Goal: Information Seeking & Learning: Learn about a topic

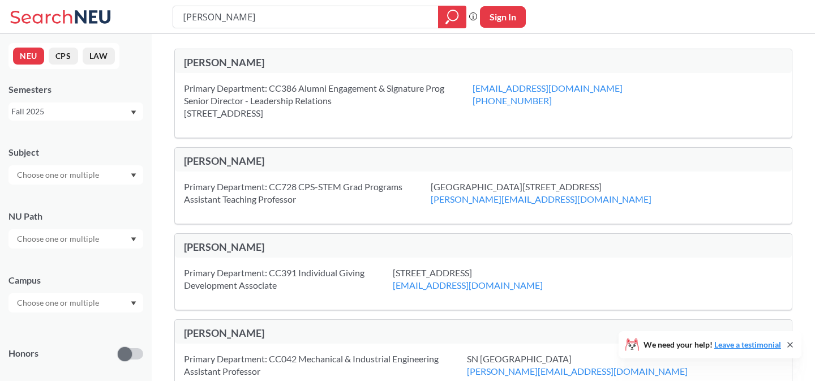
click at [276, 22] on input "[PERSON_NAME]" at bounding box center [306, 16] width 249 height 19
type input "psychology"
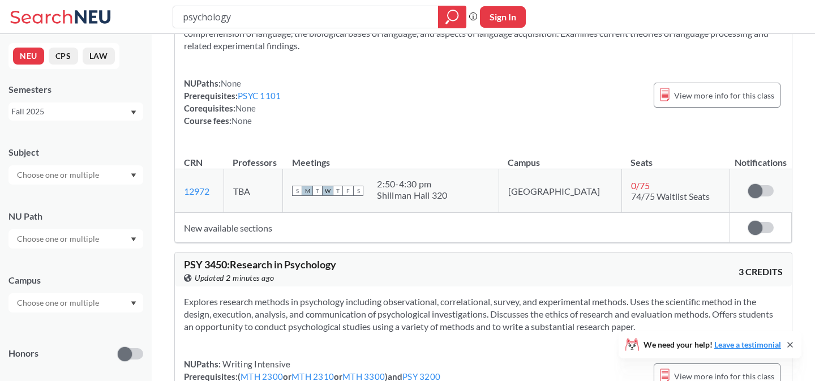
scroll to position [2888, 0]
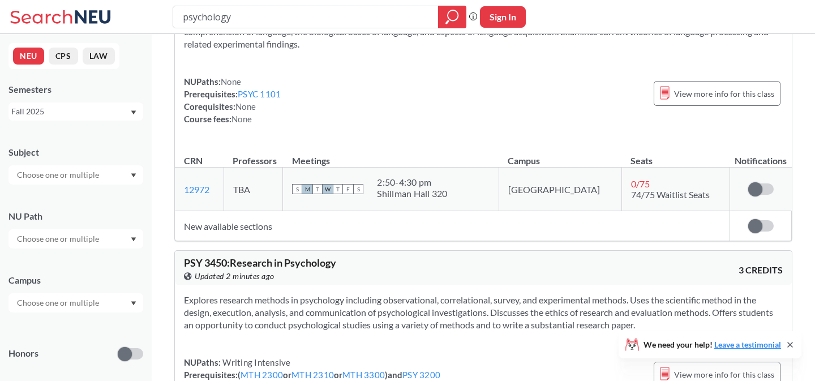
click at [63, 309] on input "text" at bounding box center [58, 303] width 95 height 14
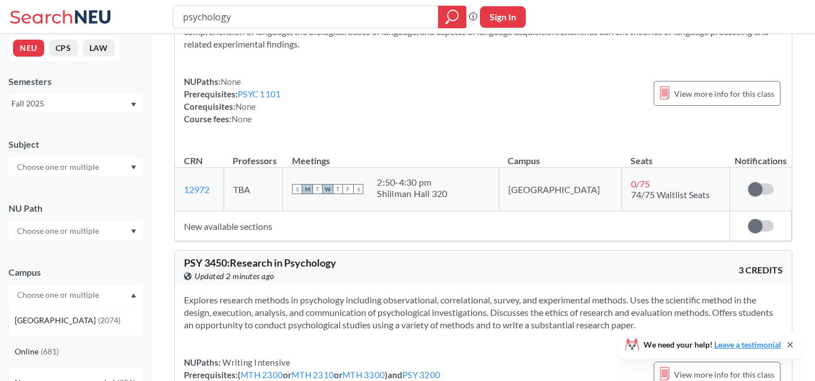
click at [62, 345] on div "Online ( 681 )" at bounding box center [79, 351] width 128 height 12
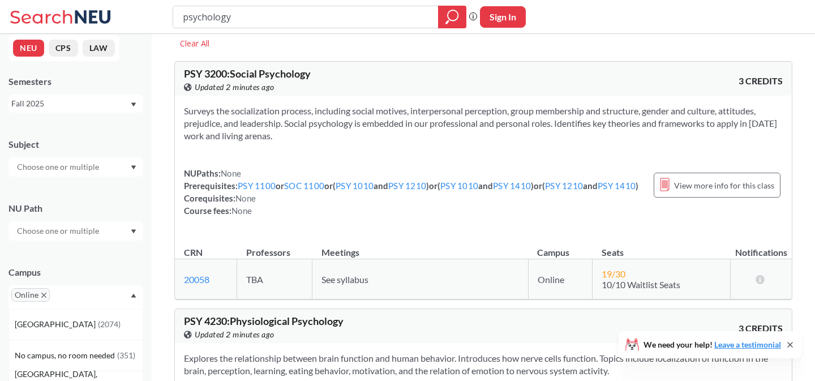
scroll to position [40, 0]
click at [226, 73] on span "PSY 3200 : Social Psychology" at bounding box center [247, 72] width 127 height 12
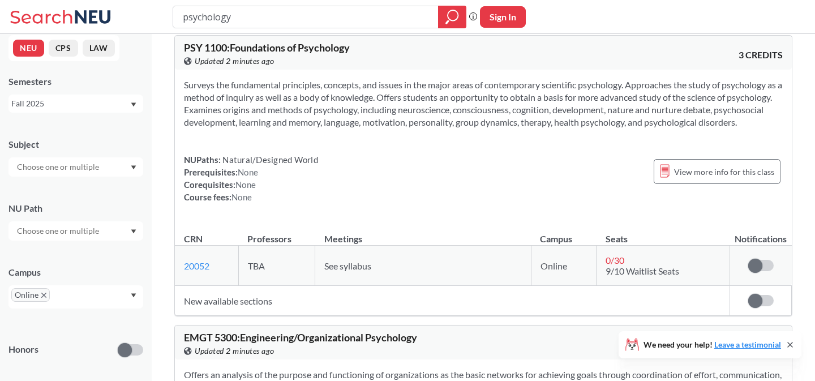
scroll to position [1145, 0]
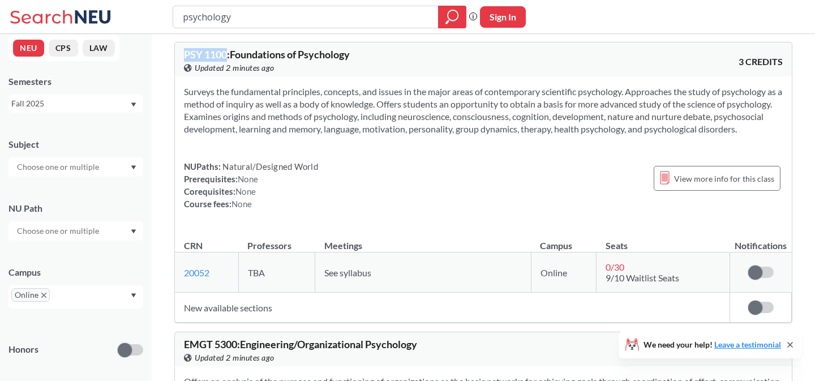
drag, startPoint x: 228, startPoint y: 78, endPoint x: 177, endPoint y: 76, distance: 51.0
click at [177, 76] on div "PSY 1100 : Foundations of Psychology View this course on Banner. Updated 2 minu…" at bounding box center [483, 59] width 617 height 34
copy span "PSY 1100"
click at [479, 135] on section "Surveys the fundamental principles, concepts, and issues in the major areas of …" at bounding box center [483, 111] width 599 height 50
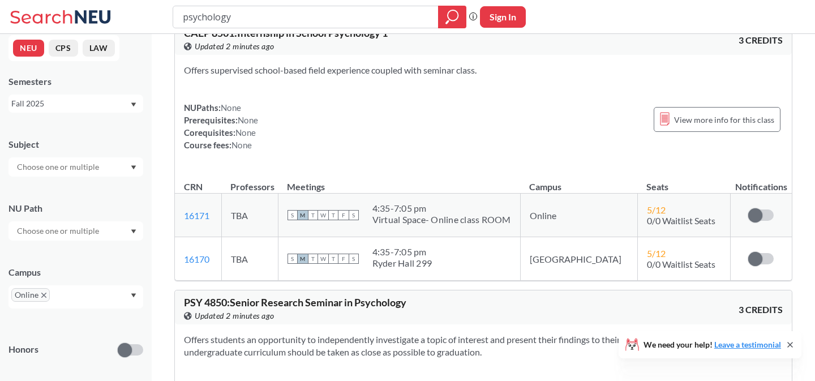
scroll to position [1802, 0]
click at [386, 20] on input "psychology" at bounding box center [306, 16] width 249 height 19
type input "sociology"
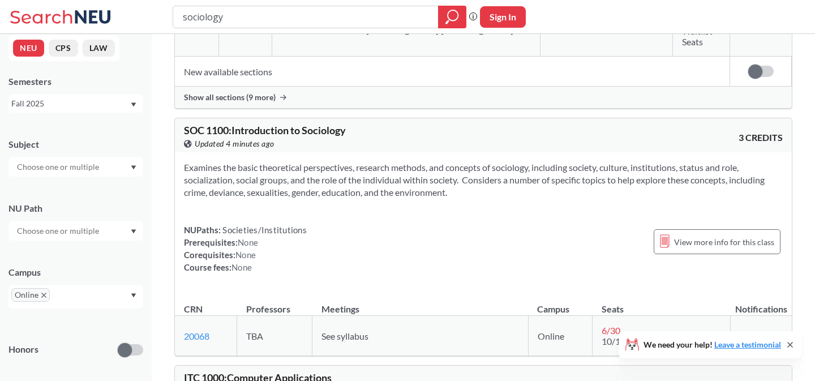
scroll to position [440, 0]
drag, startPoint x: 229, startPoint y: 75, endPoint x: 158, endPoint y: 71, distance: 70.9
copy span "SOC 1100"
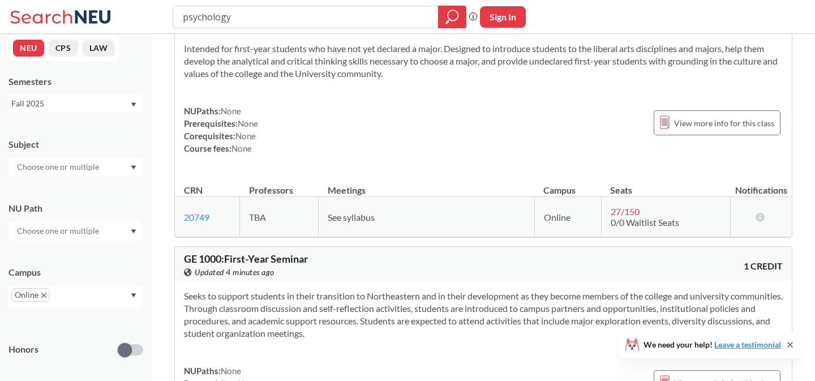
scroll to position [4499, 0]
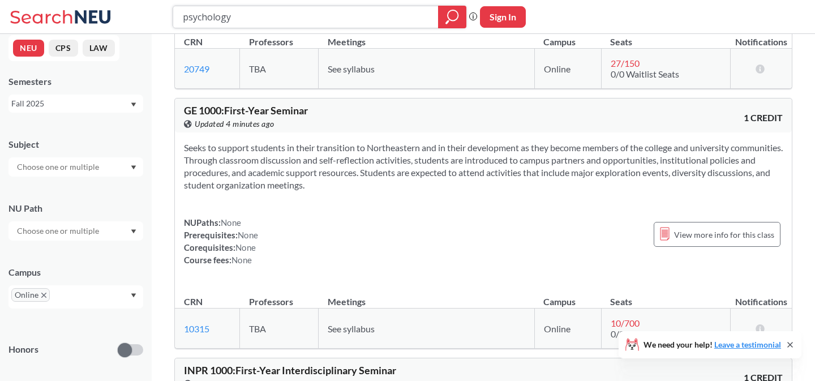
click at [320, 19] on input "psychology" at bounding box center [306, 16] width 249 height 19
type input "improv"
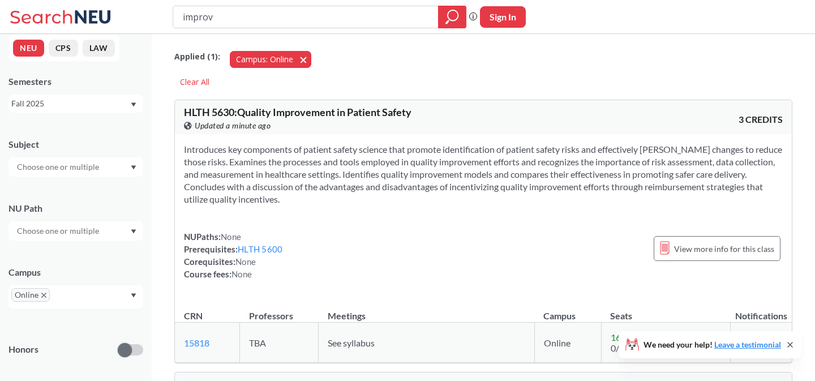
click at [307, 58] on span "button" at bounding box center [307, 59] width 0 height 11
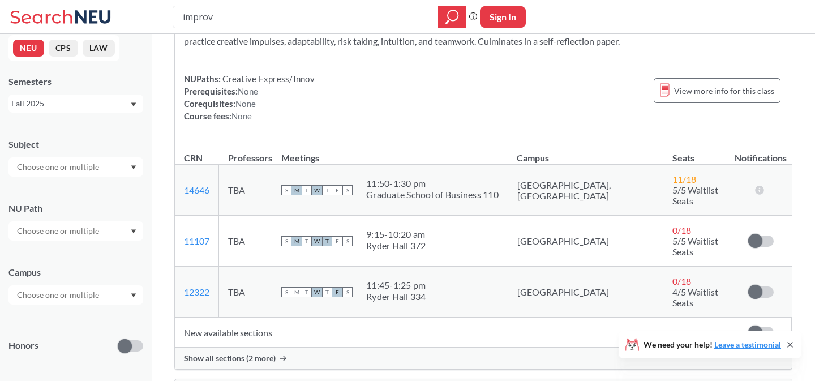
scroll to position [86, 0]
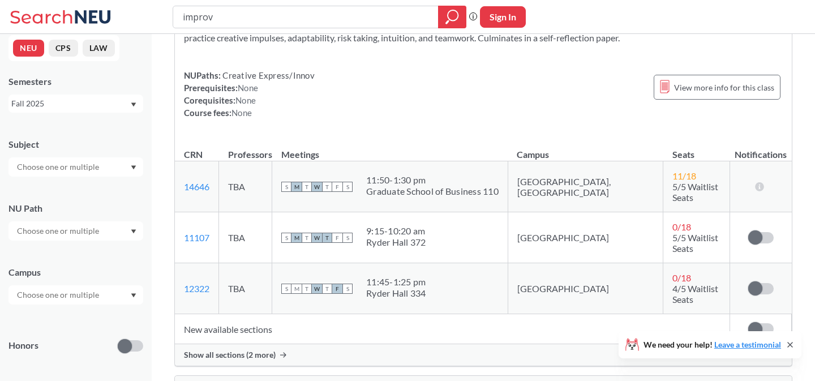
click at [276, 344] on div "Show all sections (2 more)" at bounding box center [483, 355] width 617 height 22
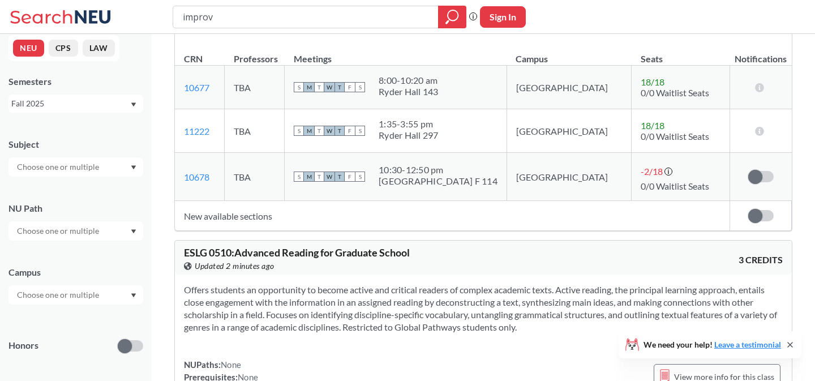
scroll to position [3088, 0]
